Goal: Information Seeking & Learning: Learn about a topic

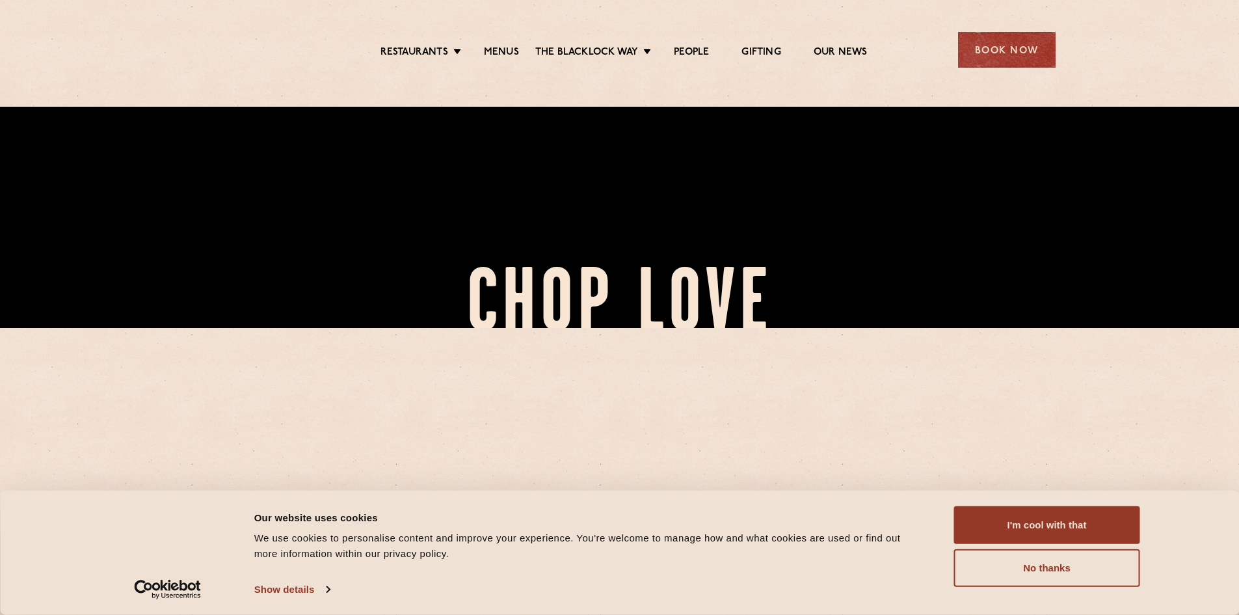
scroll to position [325, 0]
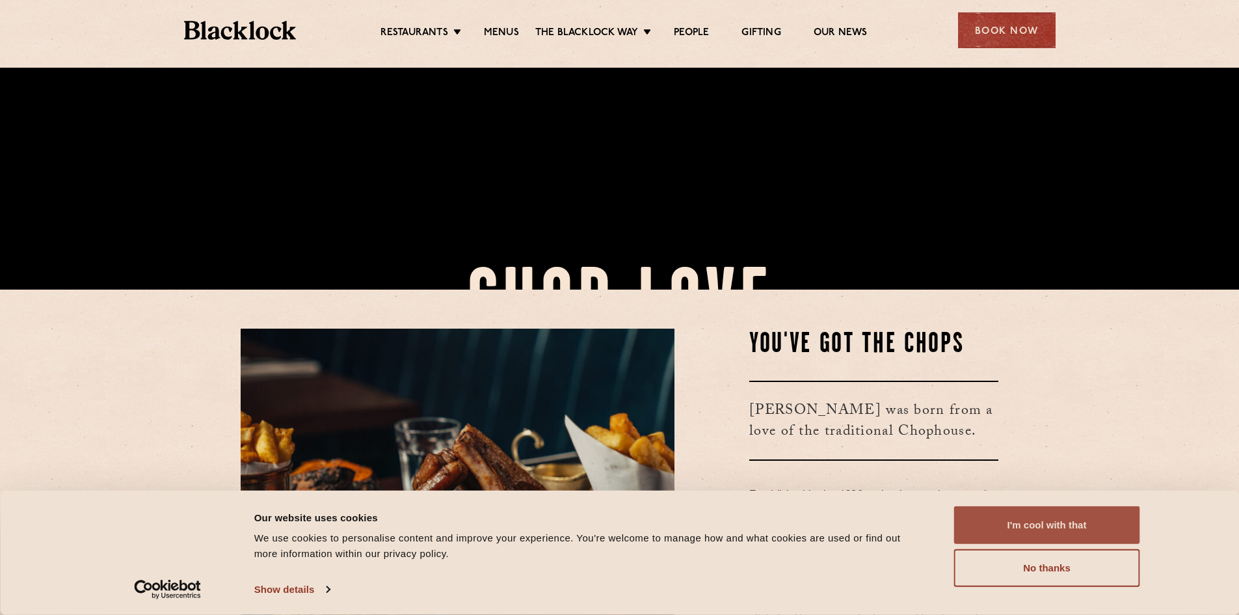
click at [1045, 531] on button "I'm cool with that" at bounding box center [1047, 525] width 186 height 38
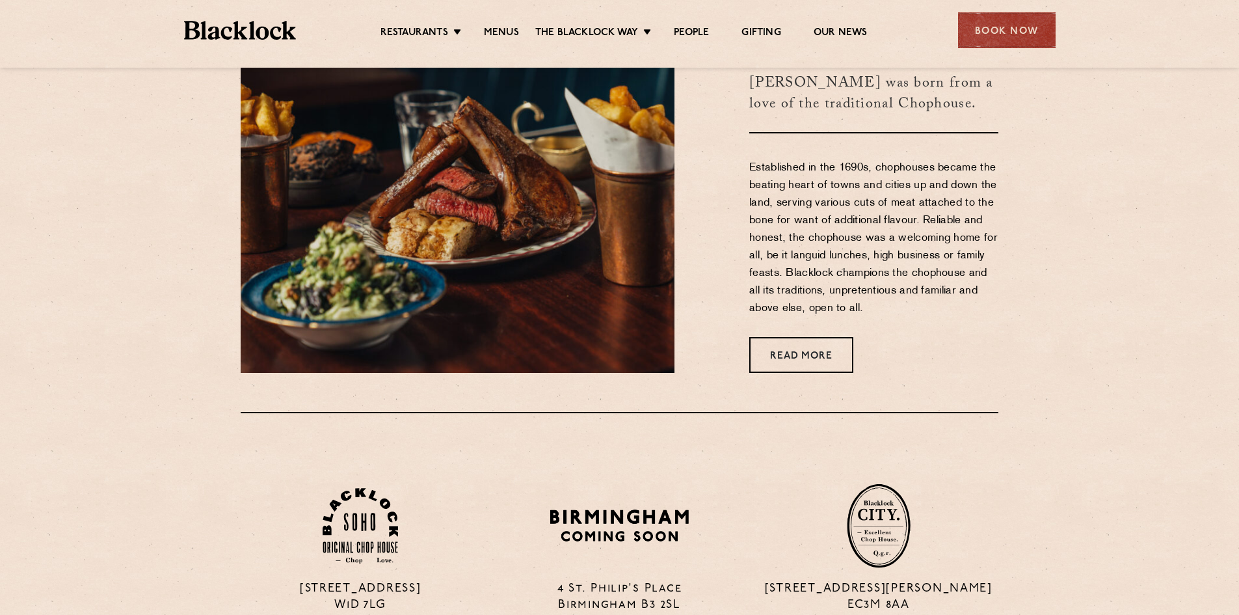
scroll to position [976, 0]
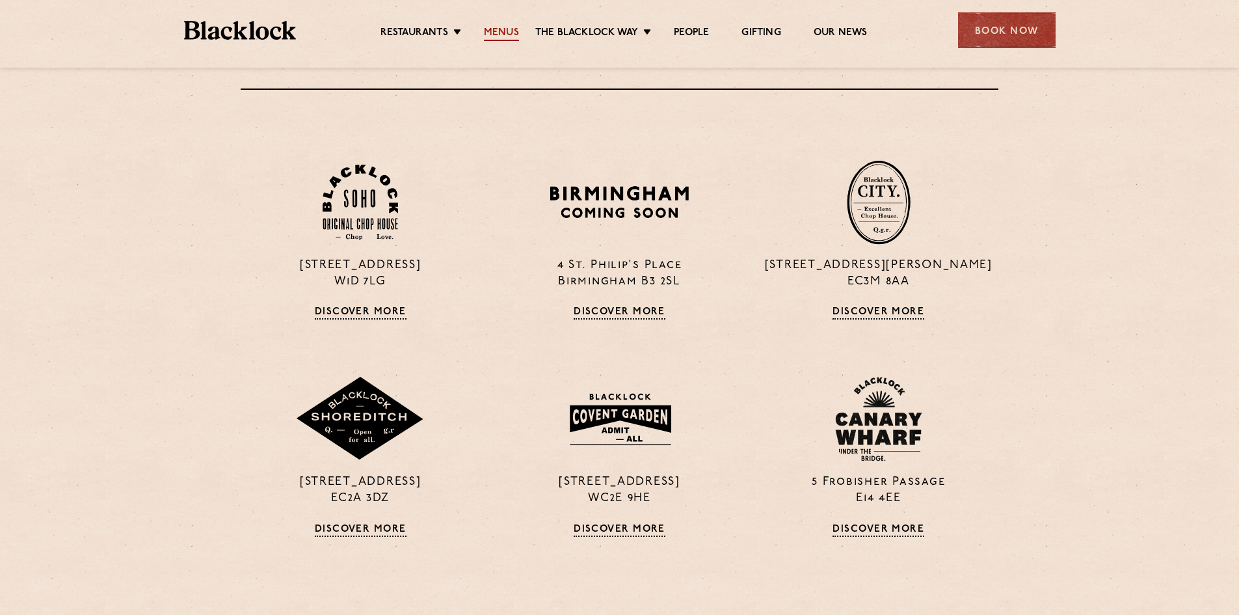
click at [494, 31] on link "Menus" at bounding box center [501, 34] width 35 height 14
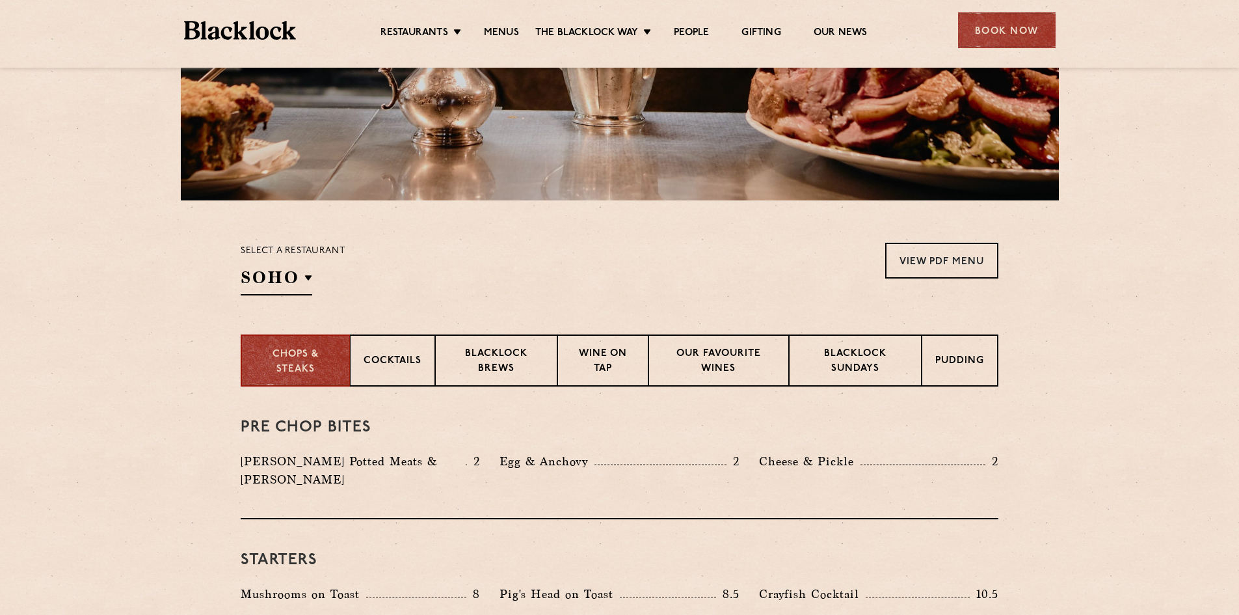
scroll to position [390, 0]
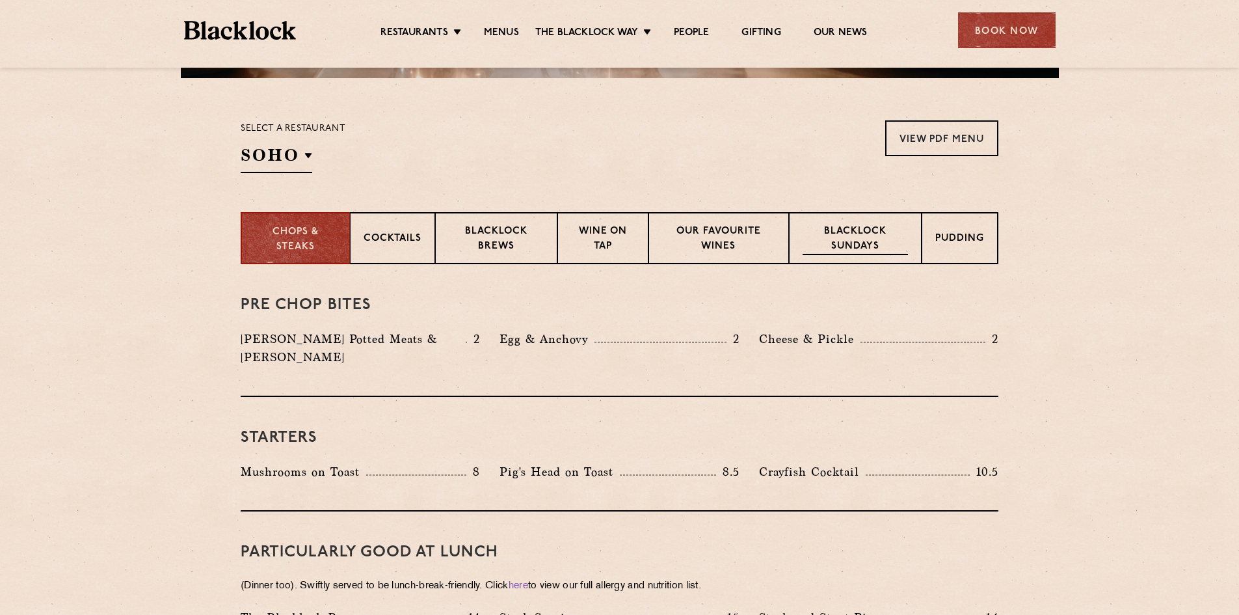
click at [897, 242] on p "Blacklock Sundays" at bounding box center [855, 239] width 105 height 31
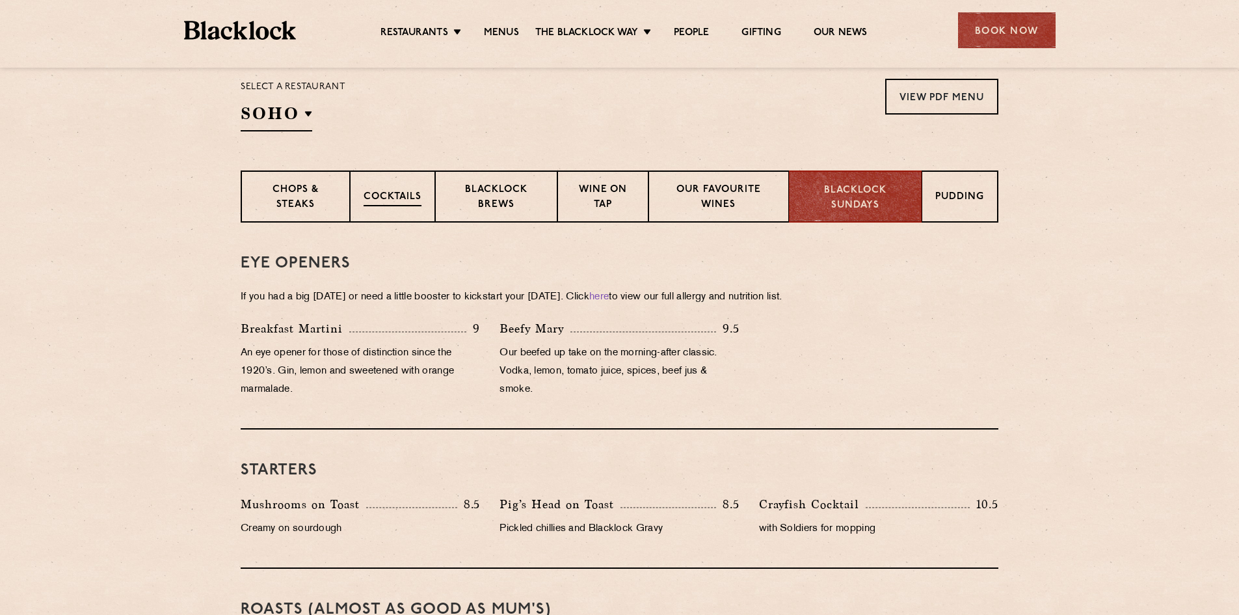
scroll to position [455, 0]
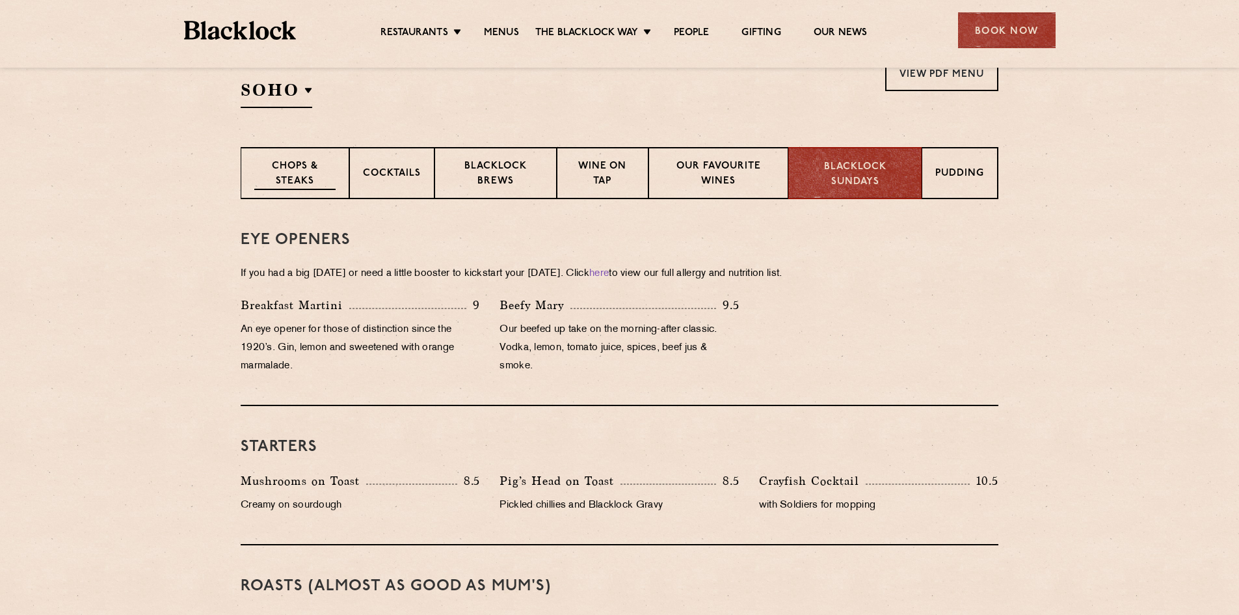
click at [311, 163] on p "Chops & Steaks" at bounding box center [294, 174] width 81 height 31
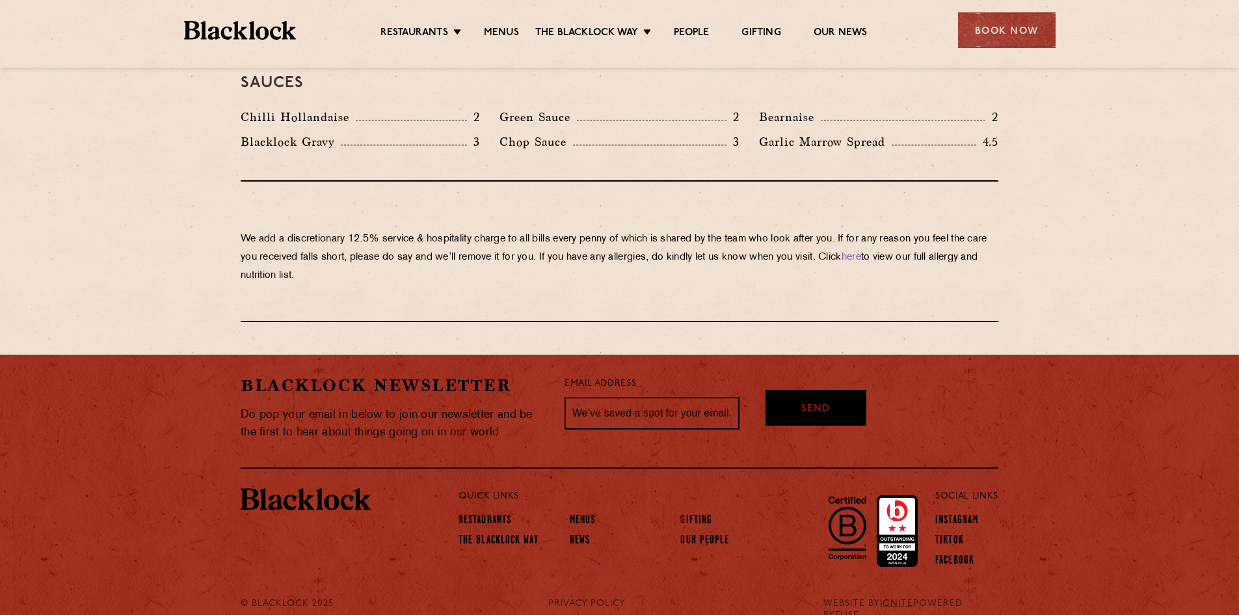
scroll to position [2190, 0]
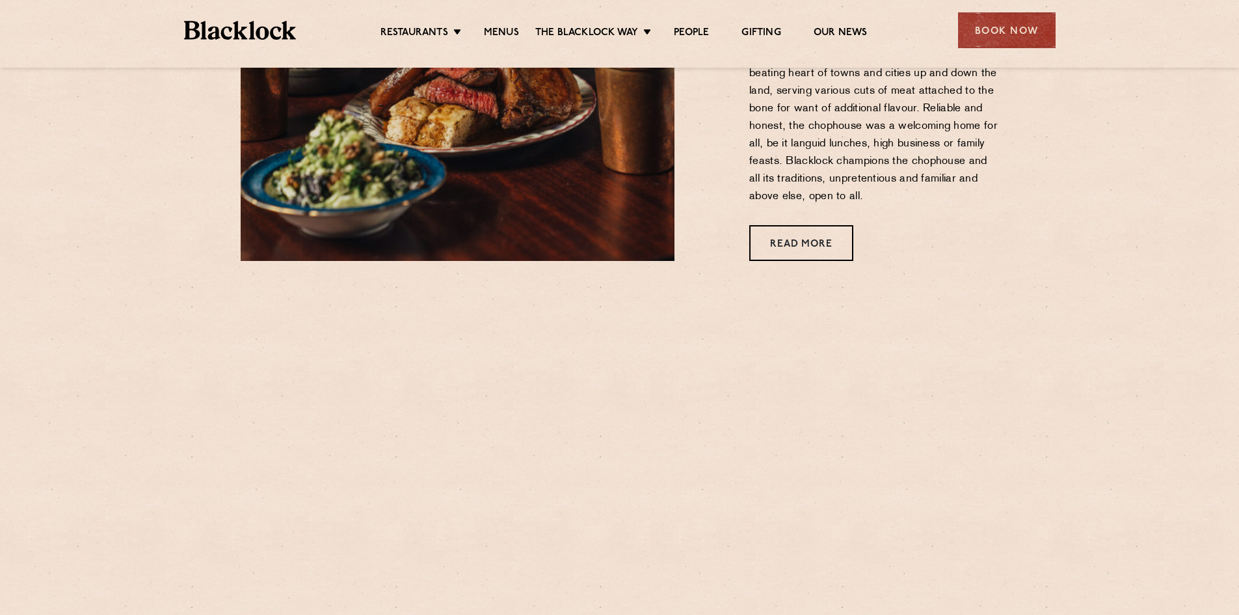
scroll to position [911, 0]
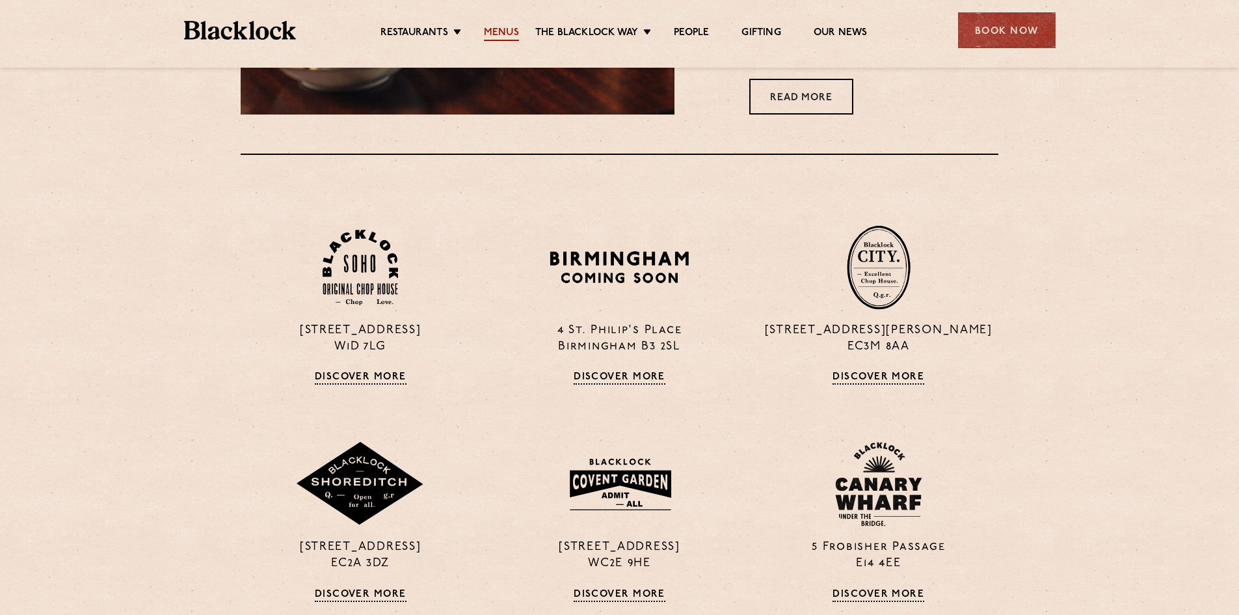
click at [494, 33] on link "Menus" at bounding box center [501, 34] width 35 height 14
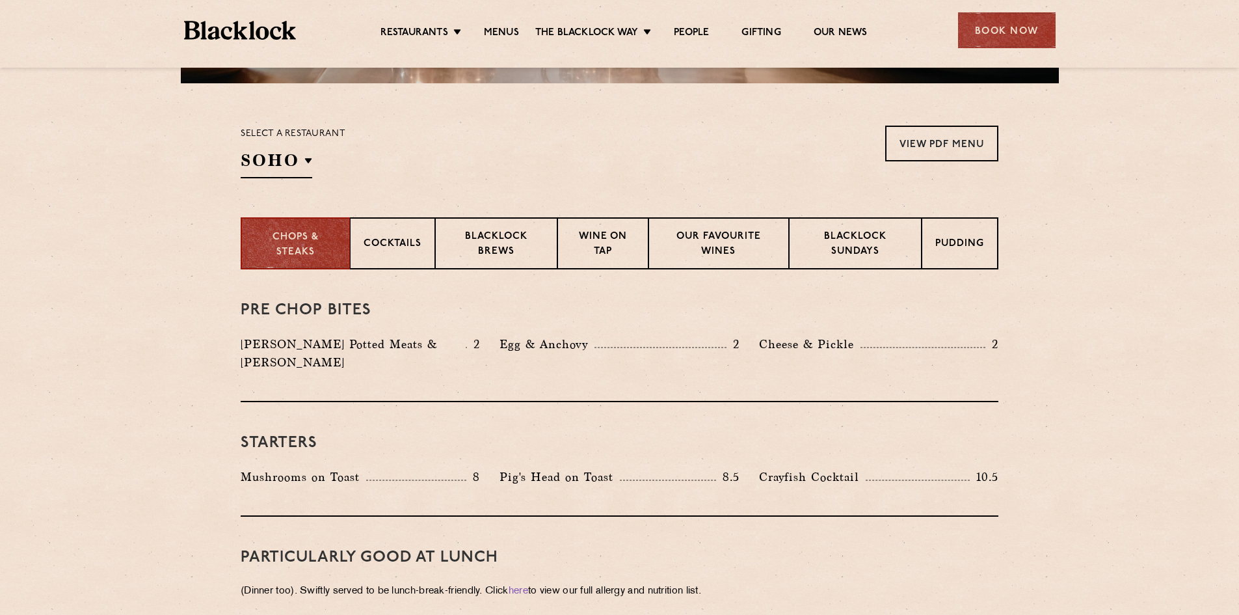
scroll to position [390, 0]
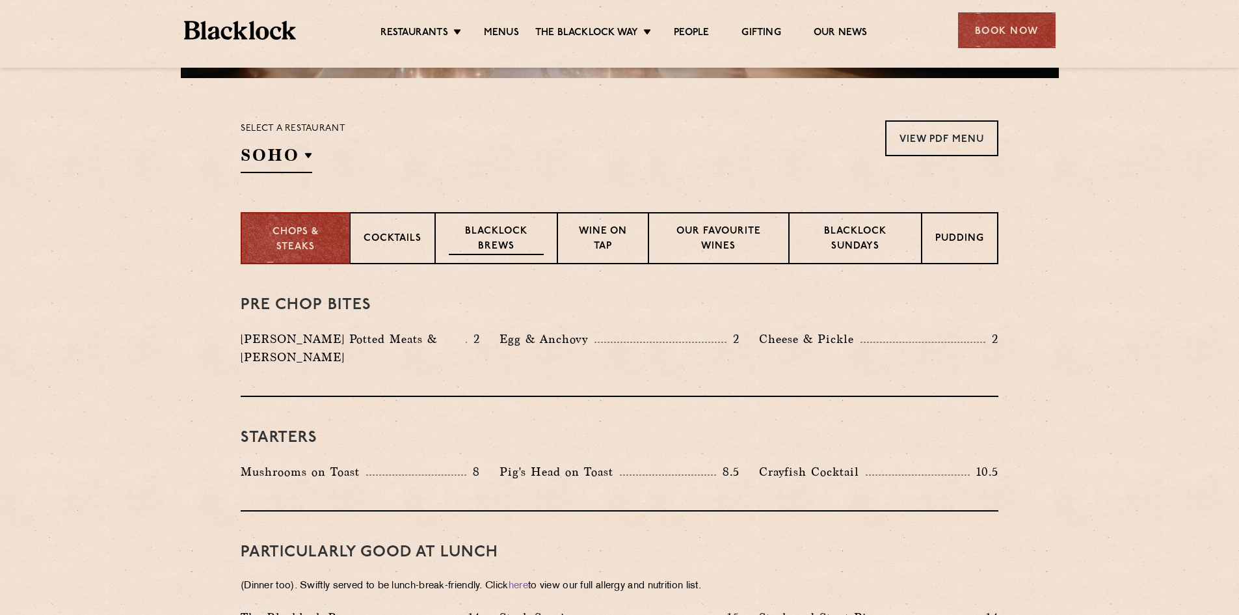
click at [520, 252] on p "Blacklock Brews" at bounding box center [496, 239] width 95 height 31
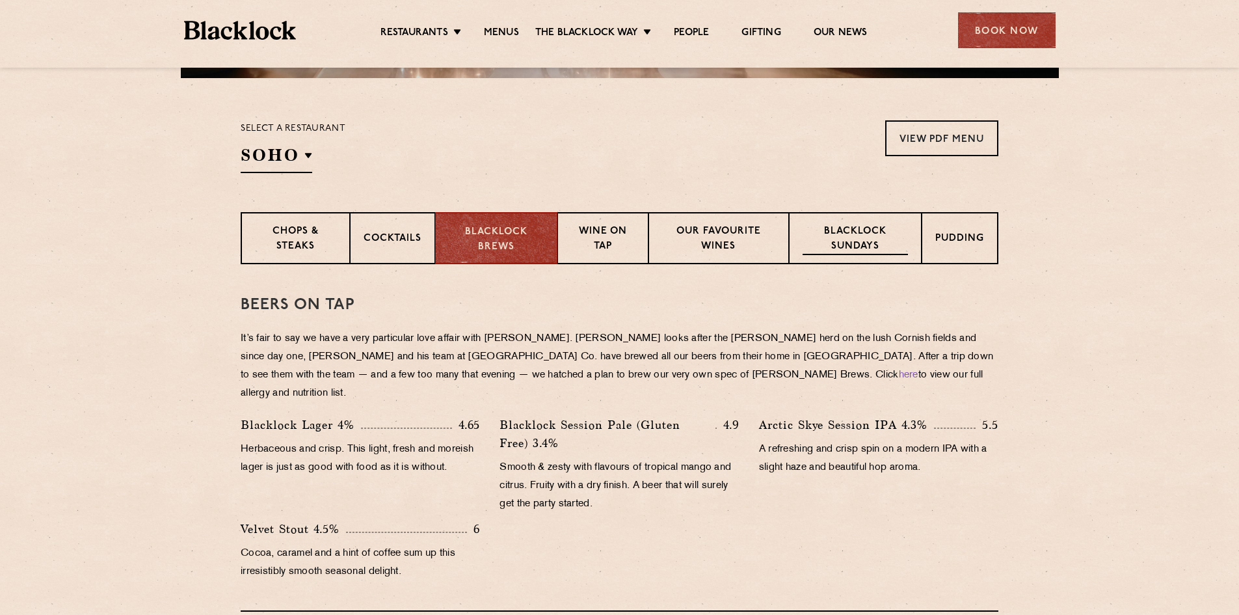
click at [866, 253] on p "Blacklock Sundays" at bounding box center [855, 239] width 105 height 31
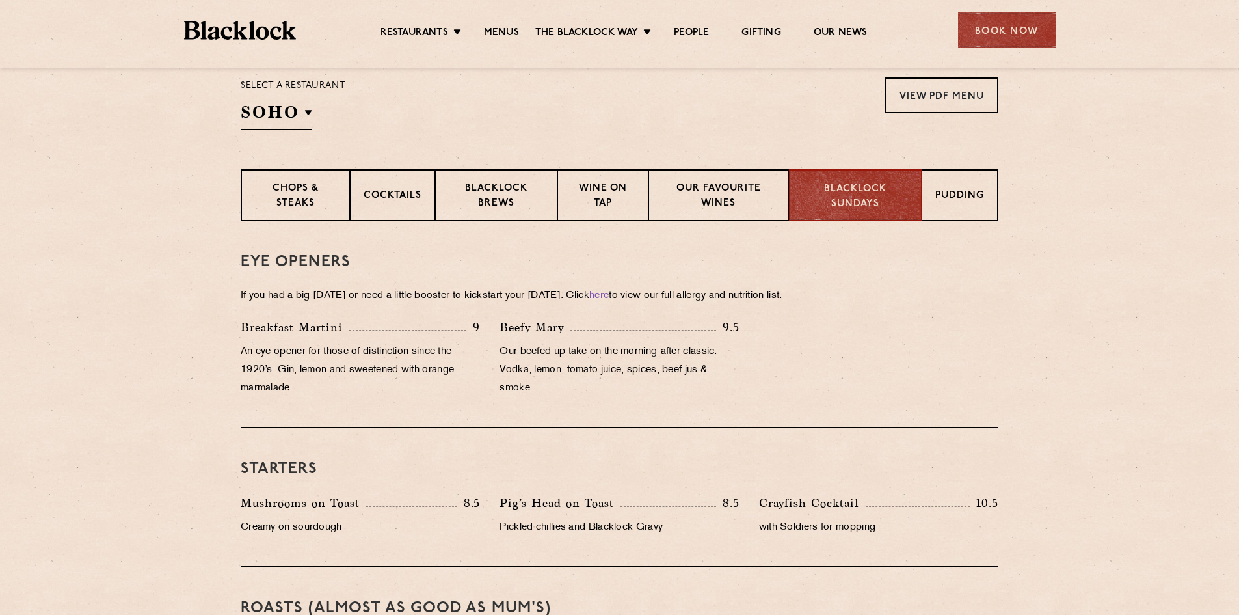
scroll to position [325, 0]
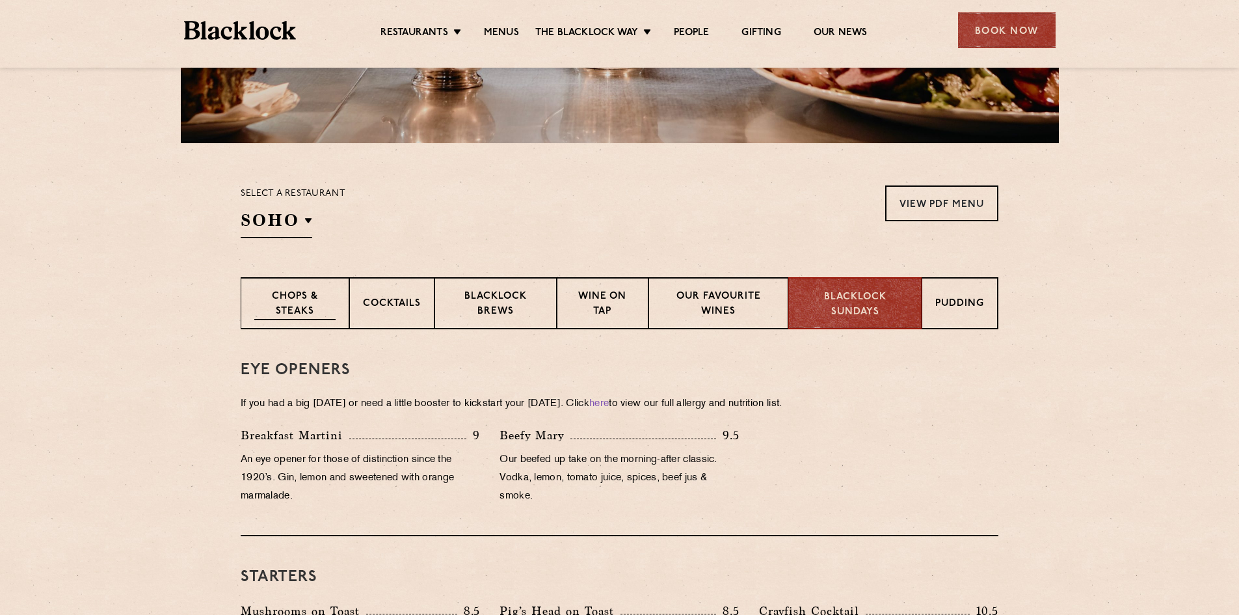
click at [315, 278] on div "Chops & Steaks" at bounding box center [295, 303] width 109 height 52
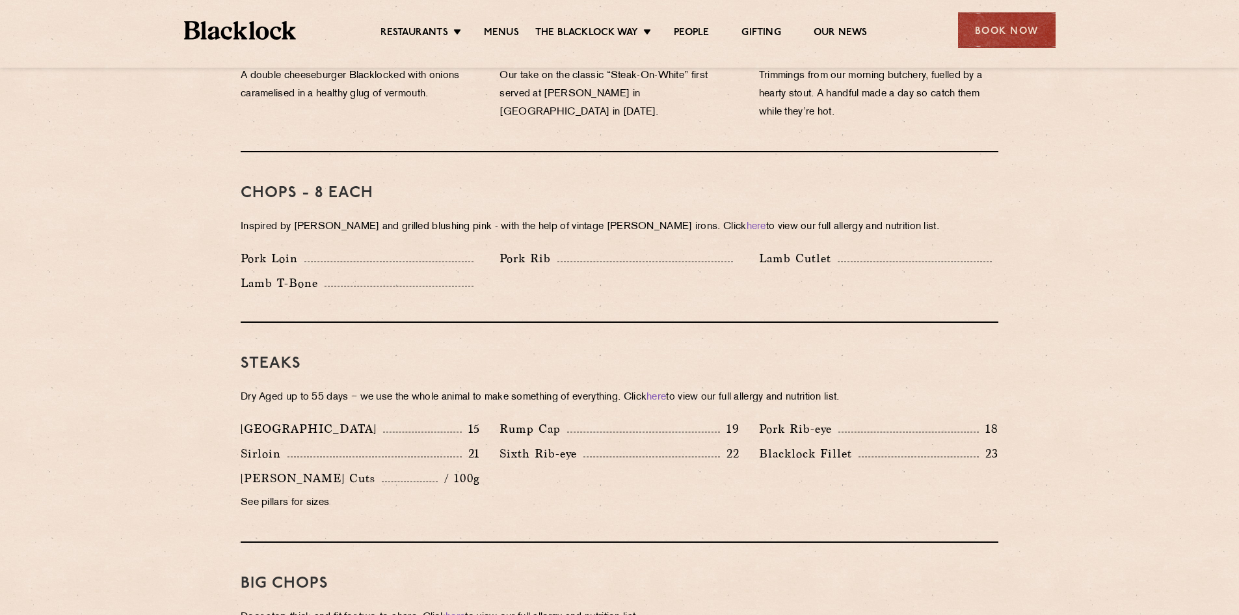
scroll to position [781, 0]
